Goal: Navigation & Orientation: Find specific page/section

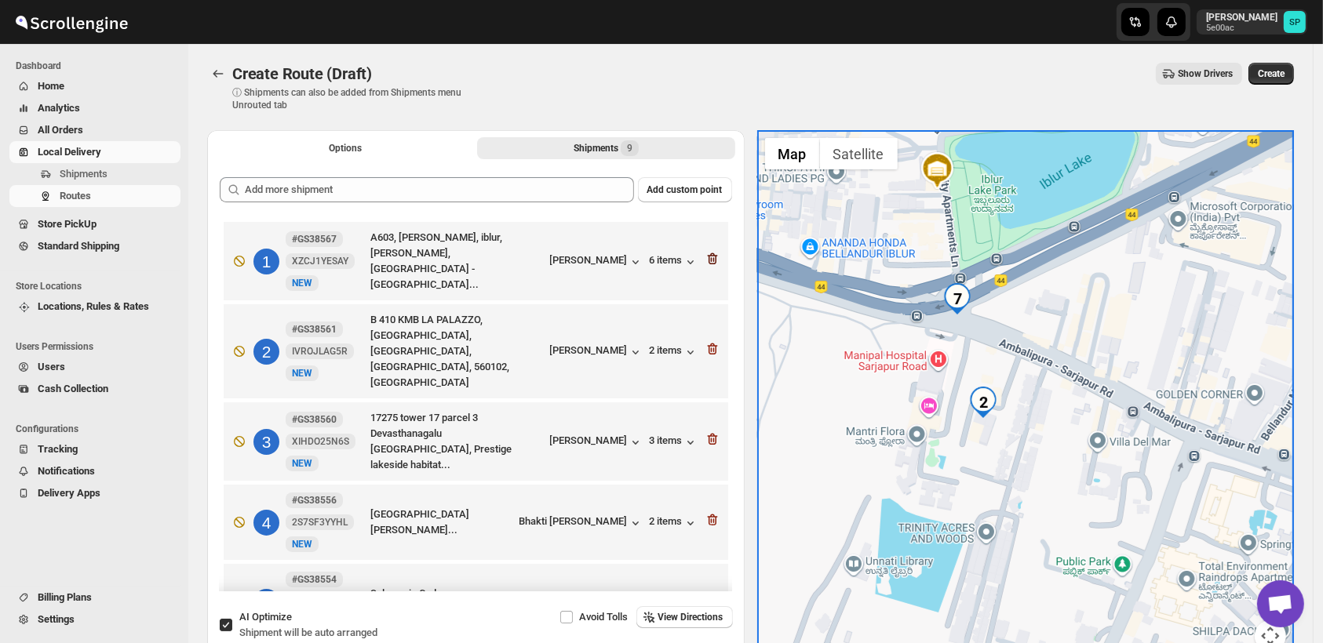
click at [709, 256] on icon "button" at bounding box center [713, 259] width 16 height 16
click at [709, 341] on icon "button" at bounding box center [713, 349] width 16 height 16
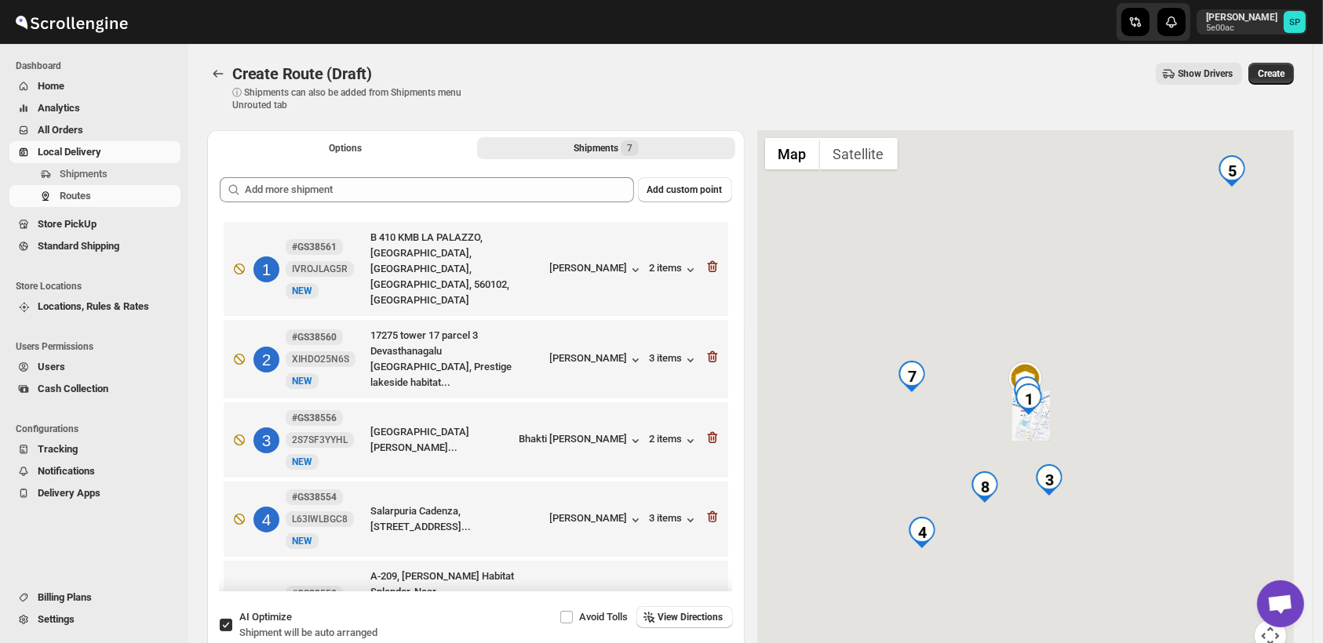
click at [709, 349] on icon "button" at bounding box center [713, 357] width 16 height 16
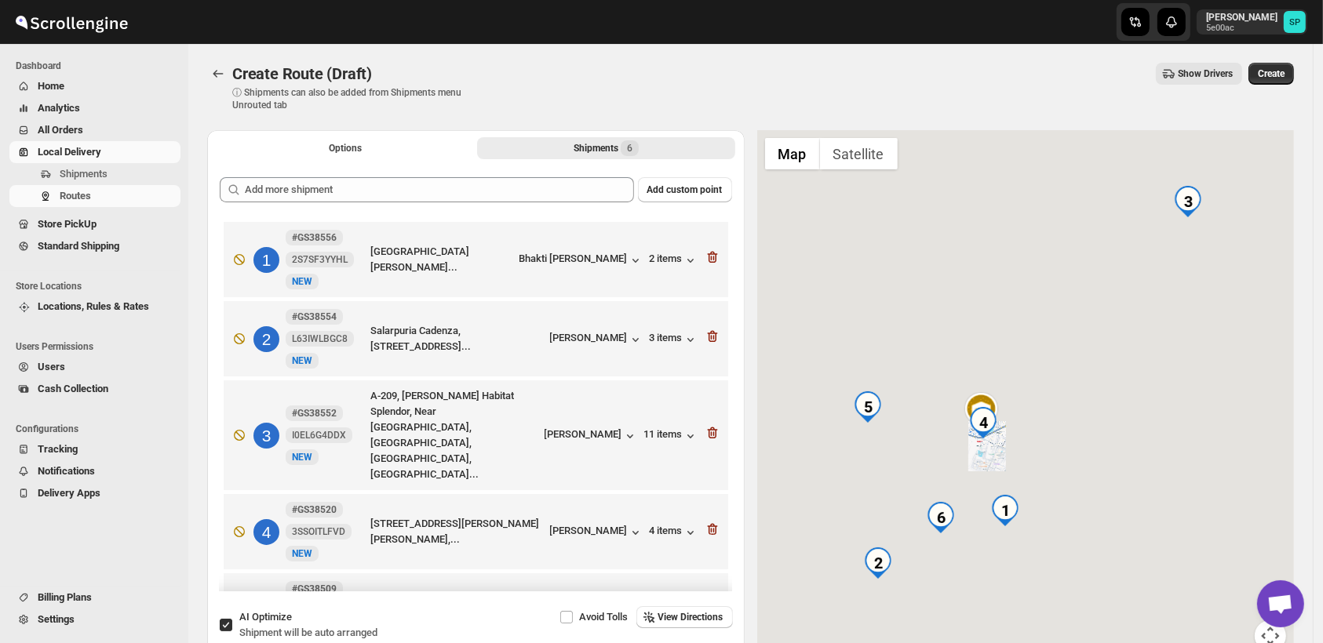
click at [709, 256] on icon "button" at bounding box center [713, 257] width 16 height 16
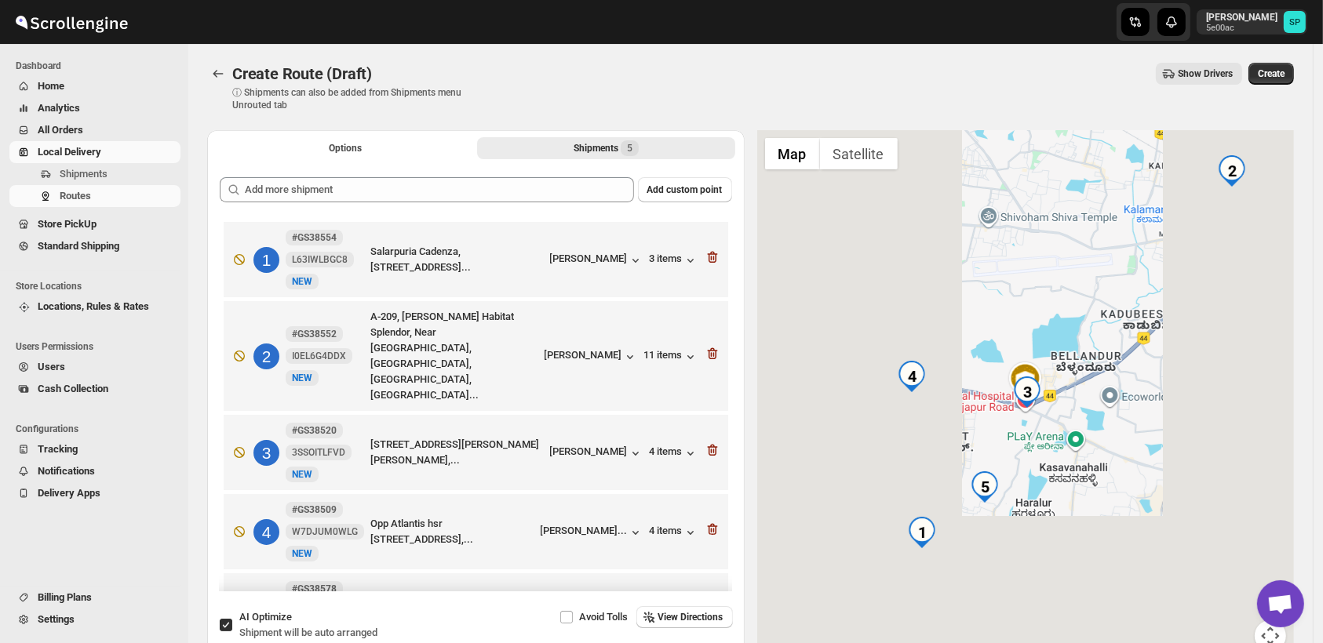
click at [709, 256] on icon "button" at bounding box center [713, 257] width 16 height 16
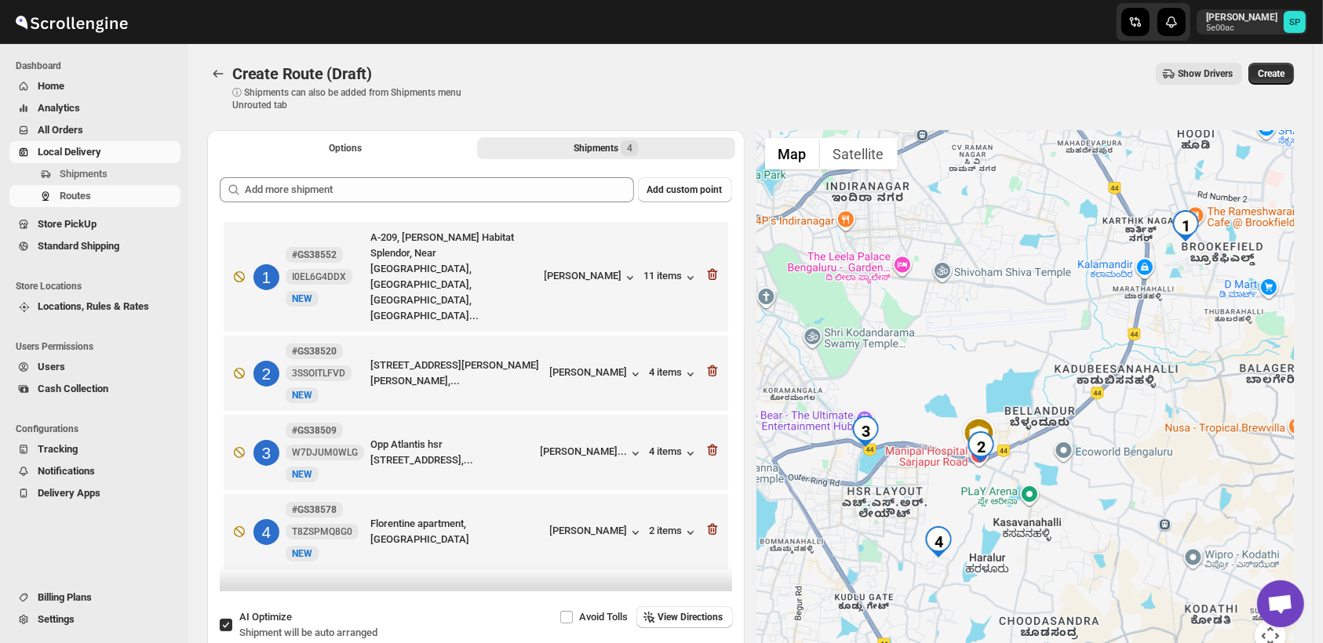
click at [709, 267] on icon "button" at bounding box center [713, 275] width 16 height 16
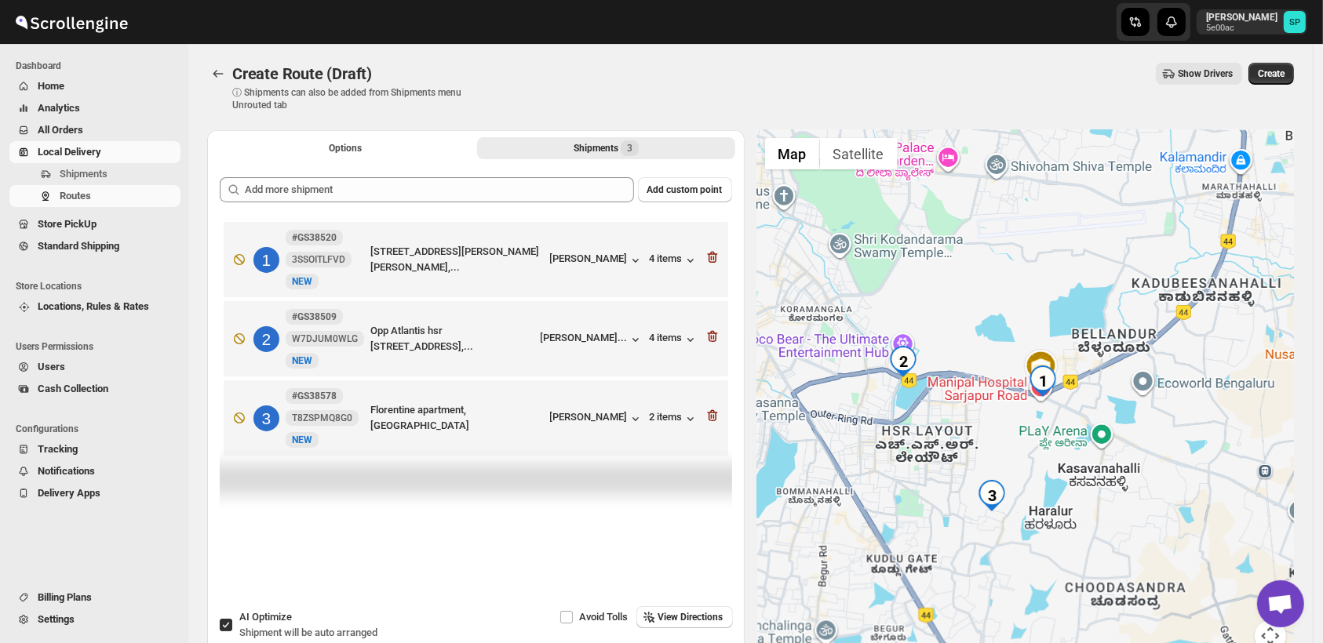
click at [709, 256] on icon "button" at bounding box center [713, 257] width 16 height 16
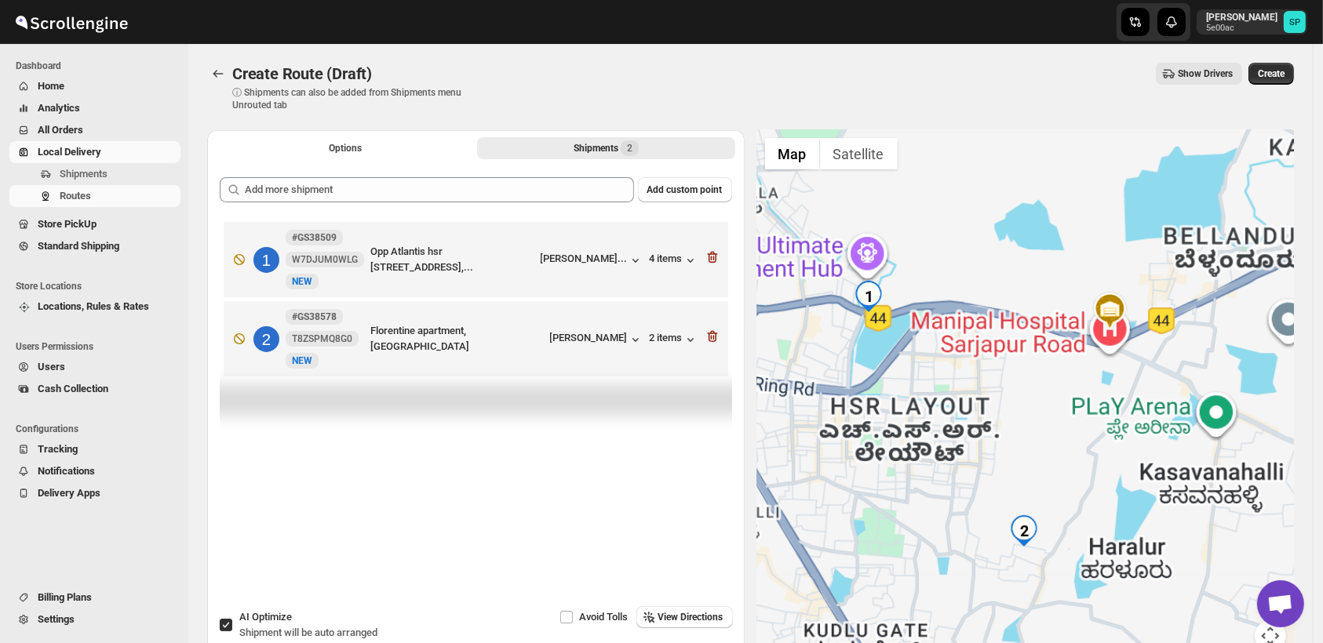
click at [709, 256] on icon "button" at bounding box center [713, 257] width 16 height 16
click at [709, 329] on icon "button" at bounding box center [713, 337] width 16 height 16
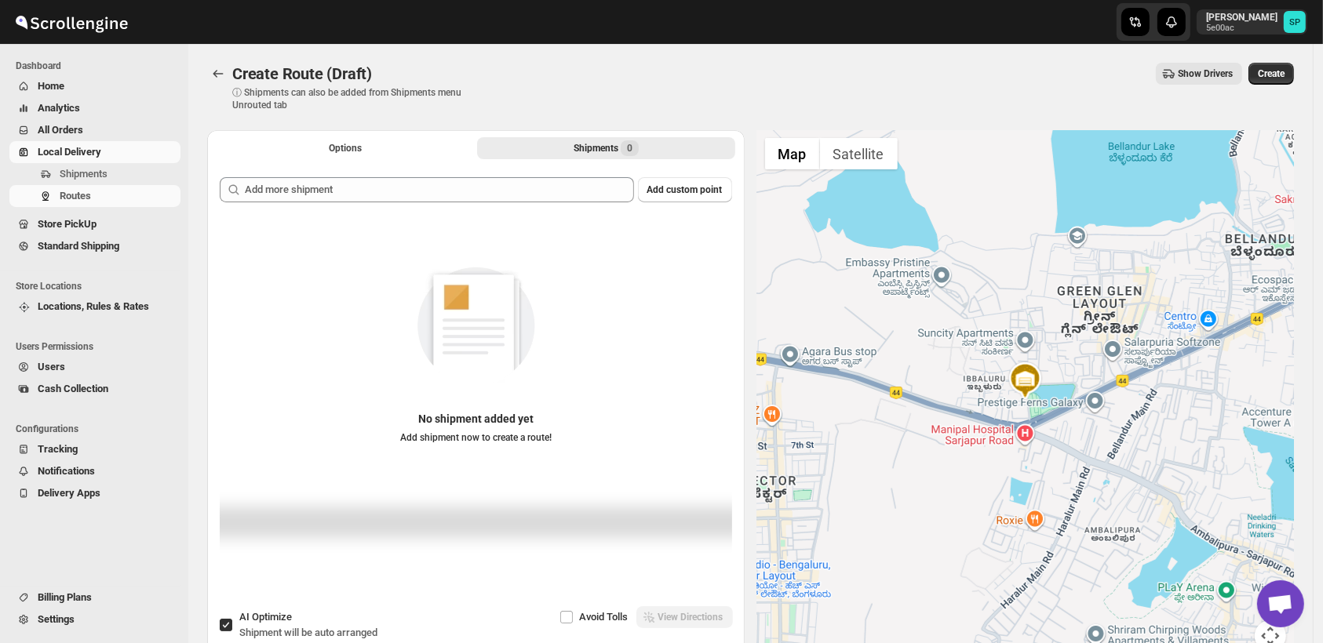
click at [44, 92] on span "Home" at bounding box center [51, 86] width 27 height 12
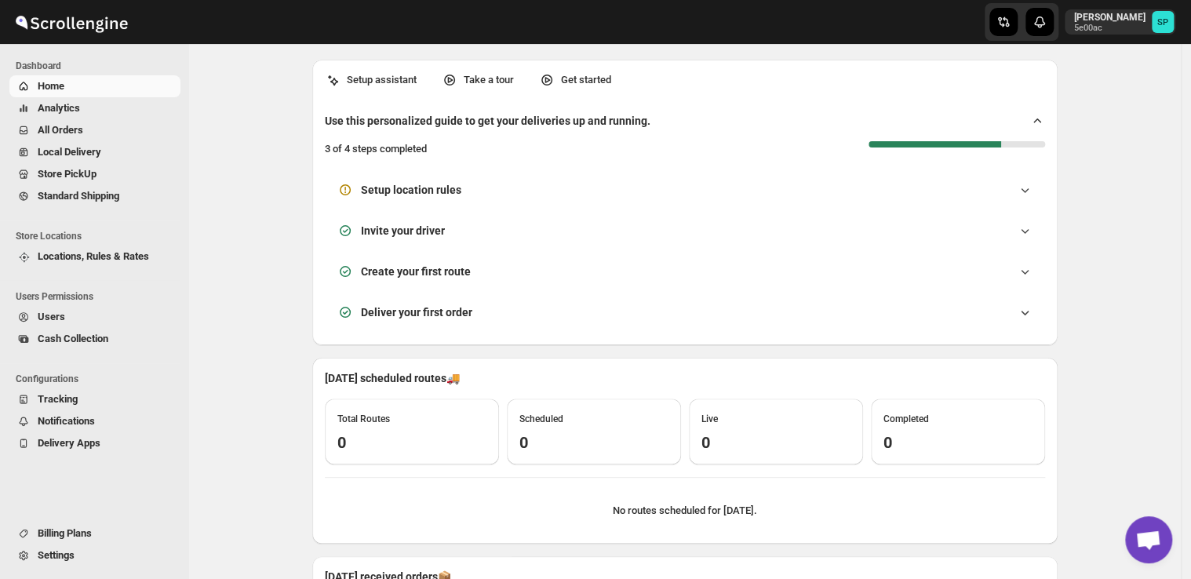
click at [261, 268] on div "Setup assistant Take a tour Get started Use this personalized guide to get your…" at bounding box center [684, 533] width 992 height 978
click at [45, 91] on span "Home" at bounding box center [51, 86] width 27 height 12
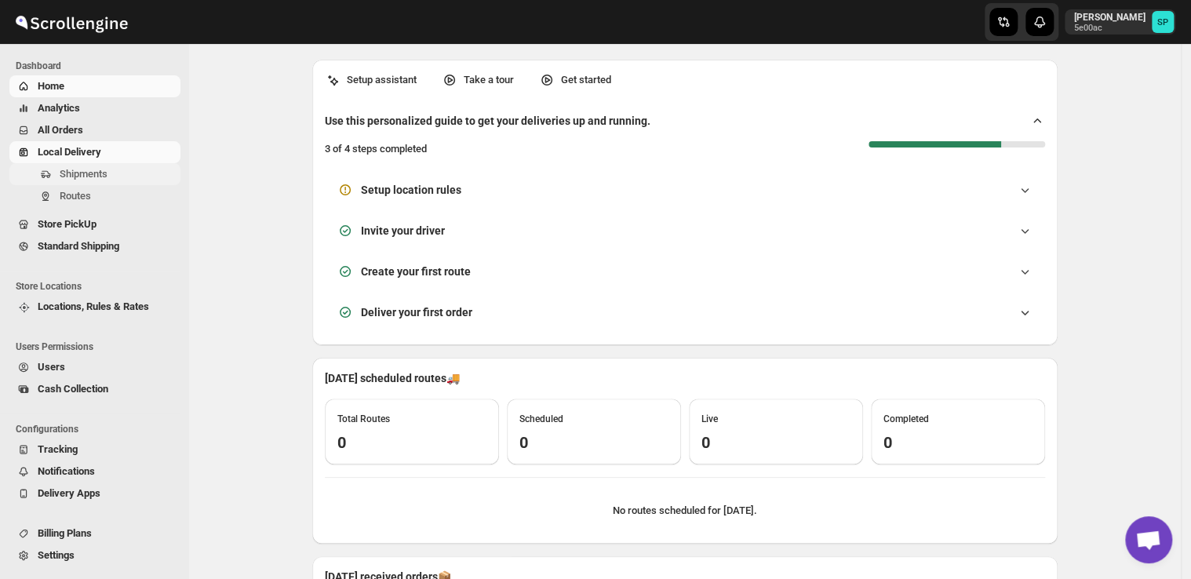
click at [72, 178] on span "Shipments" at bounding box center [84, 174] width 48 height 12
